Goal: Information Seeking & Learning: Find specific fact

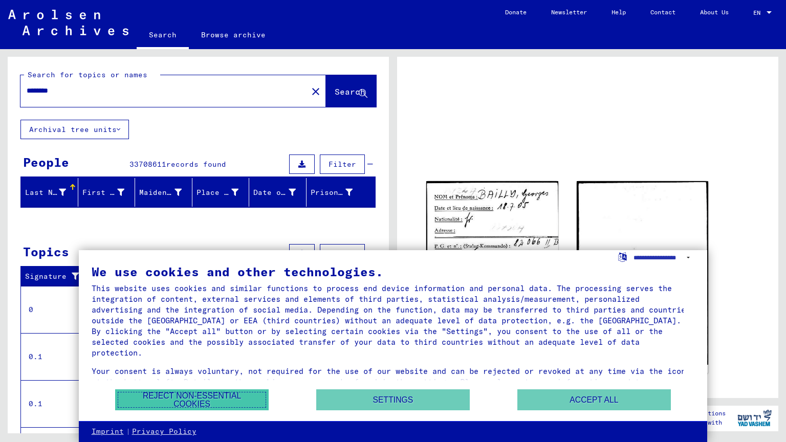
click at [230, 401] on button "Reject non-essential cookies" at bounding box center [192, 399] width 154 height 21
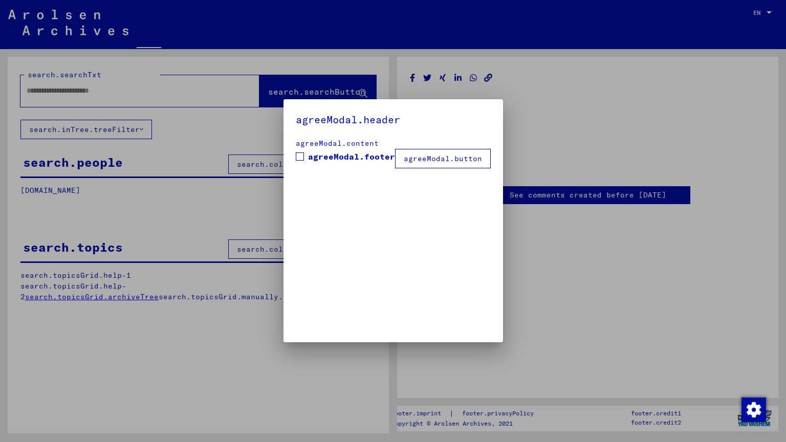
type input "********"
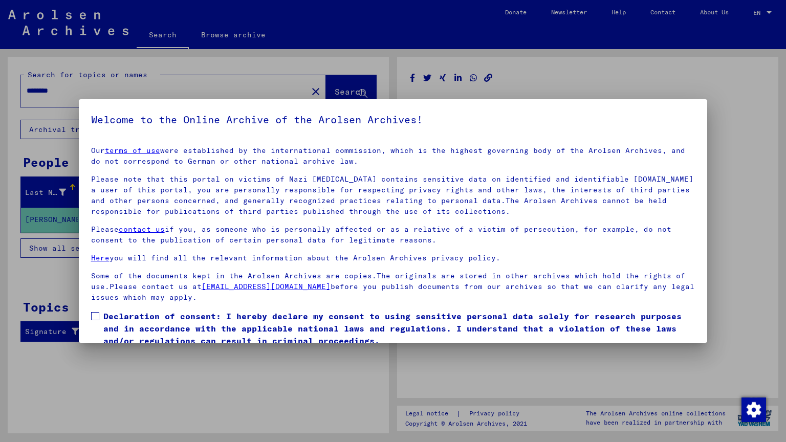
click at [347, 371] on div at bounding box center [393, 221] width 786 height 442
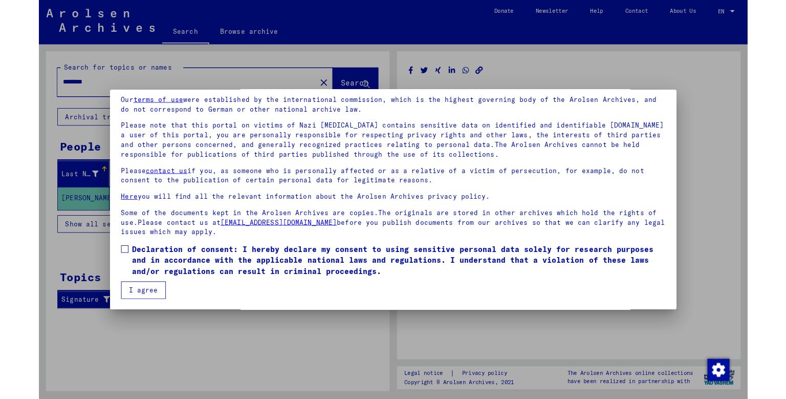
scroll to position [41, 0]
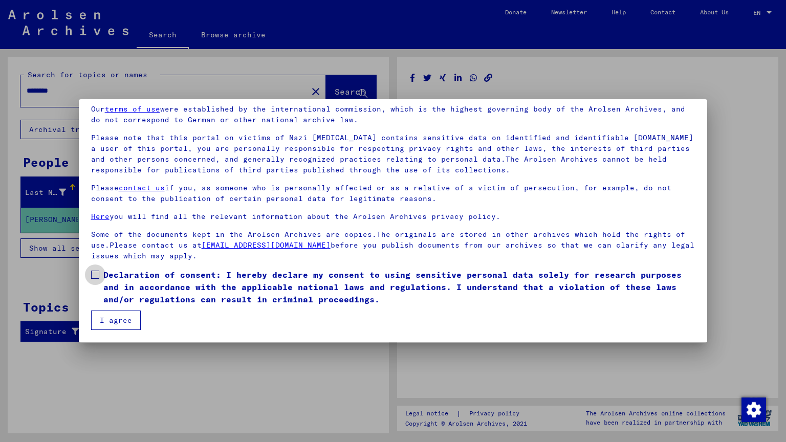
click at [97, 275] on span at bounding box center [95, 275] width 8 height 8
click at [119, 315] on button "I agree" at bounding box center [116, 320] width 50 height 19
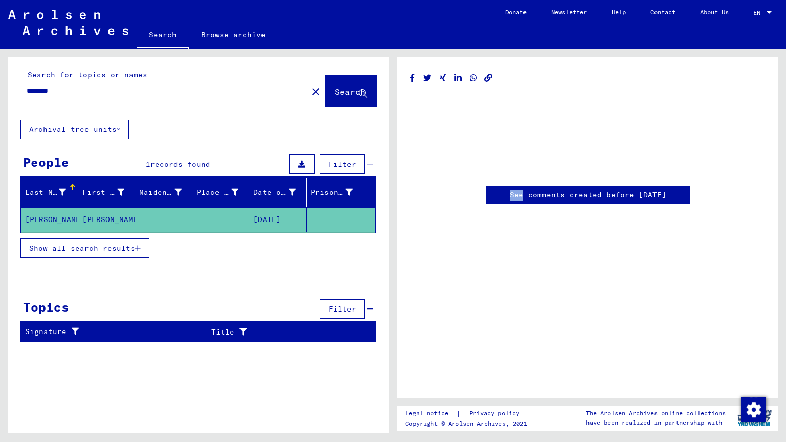
drag, startPoint x: 513, startPoint y: 347, endPoint x: 492, endPoint y: 275, distance: 74.5
click at [492, 275] on div "See comments created before [DATE]" at bounding box center [587, 227] width 381 height 341
drag, startPoint x: 554, startPoint y: 239, endPoint x: 544, endPoint y: 229, distance: 13.8
click at [545, 230] on div "See comments created before [DATE]" at bounding box center [587, 227] width 381 height 341
click at [149, 93] on input "********" at bounding box center [164, 90] width 275 height 11
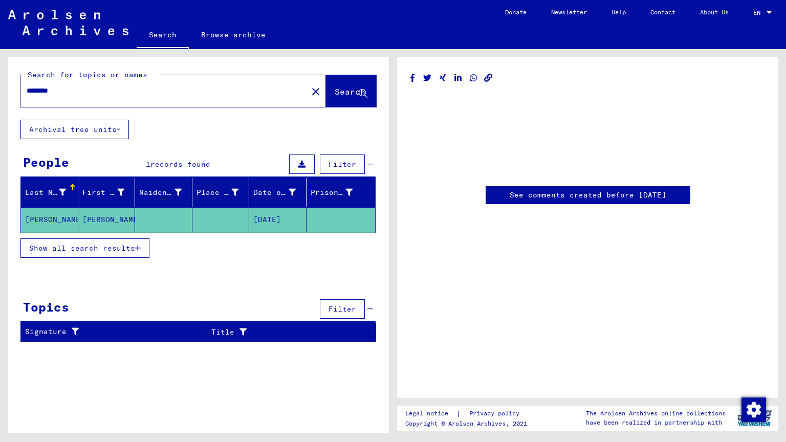
drag, startPoint x: 488, startPoint y: 211, endPoint x: 485, endPoint y: 206, distance: 6.2
click at [487, 209] on div "See comments created before [DATE]" at bounding box center [587, 227] width 381 height 341
